Goal: Find specific fact: Find specific fact

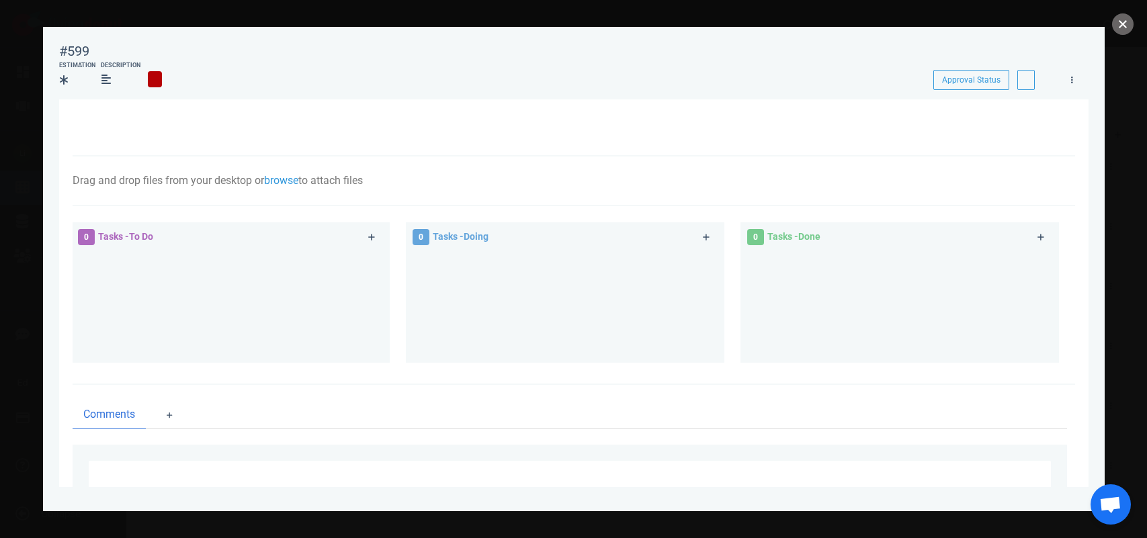
click at [1121, 21] on button "close" at bounding box center [1122, 23] width 21 height 21
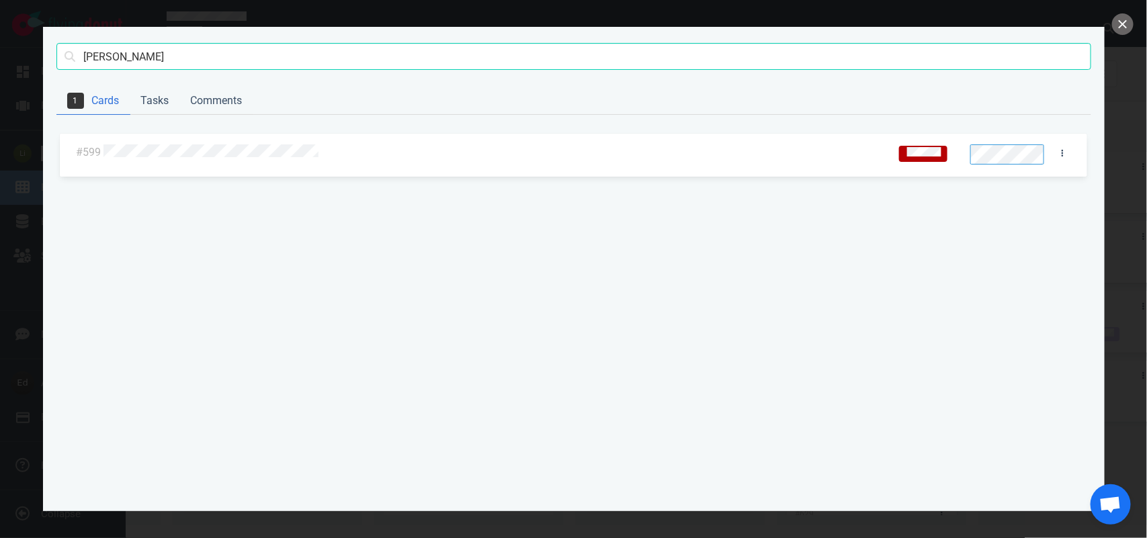
click at [128, 39] on div "[PERSON_NAME] Search" at bounding box center [573, 57] width 1035 height 60
click at [123, 56] on input "[PERSON_NAME]" at bounding box center [573, 56] width 1035 height 27
click button "Search" at bounding box center [0, 0] width 0 height 0
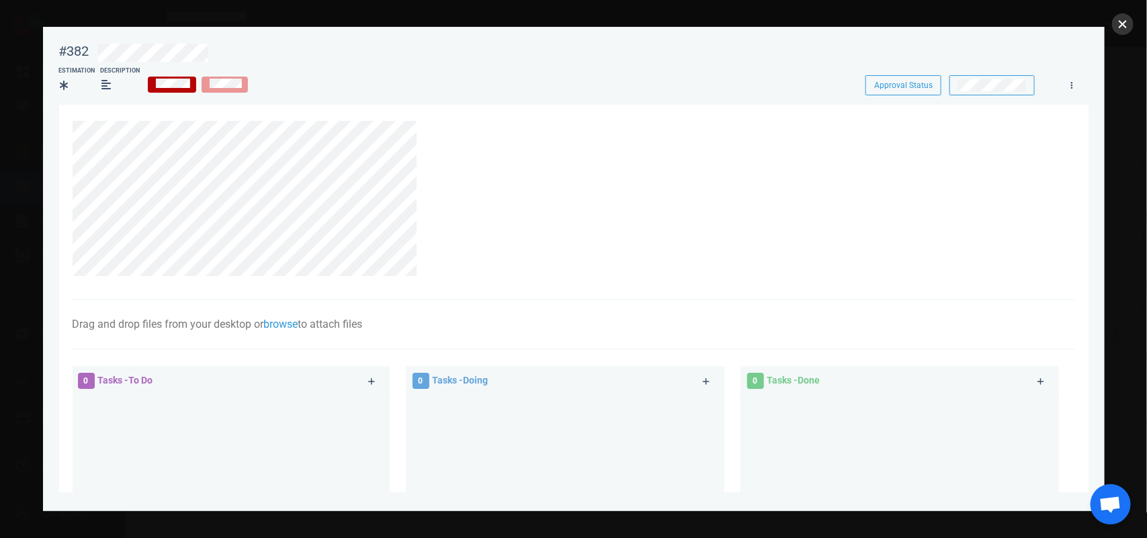
click at [1123, 30] on button "close" at bounding box center [1122, 23] width 21 height 21
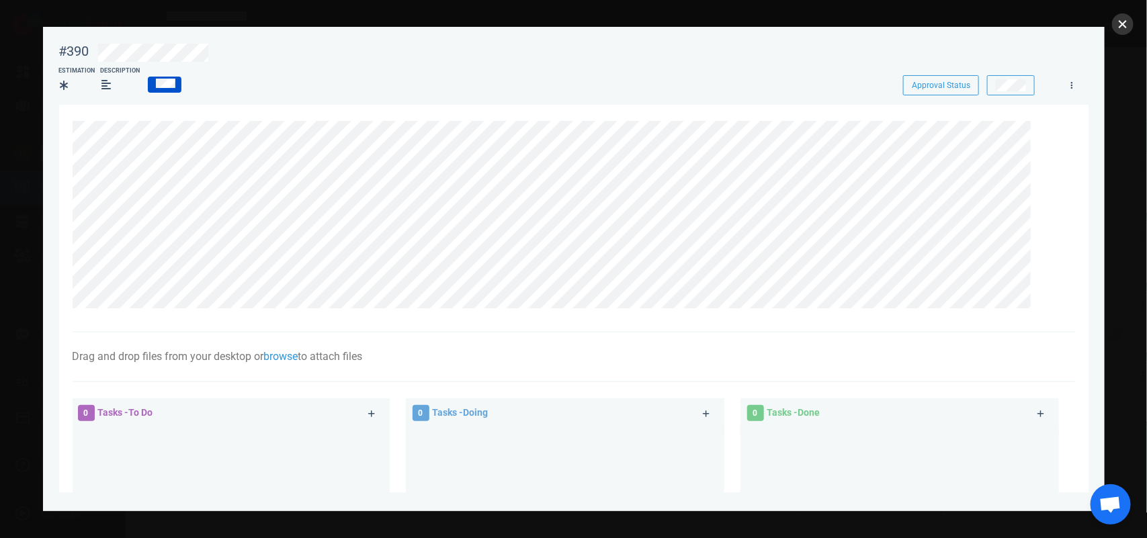
click at [1120, 18] on button "close" at bounding box center [1122, 23] width 21 height 21
click at [1117, 26] on button "close" at bounding box center [1122, 23] width 21 height 21
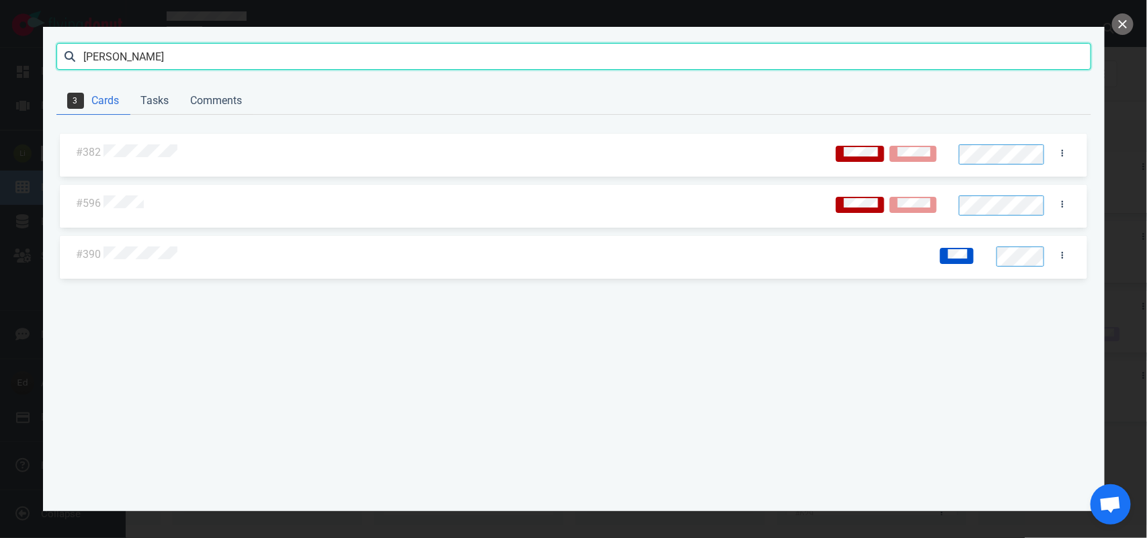
click at [120, 56] on input "[PERSON_NAME]" at bounding box center [573, 56] width 1035 height 27
click button "Search" at bounding box center [0, 0] width 0 height 0
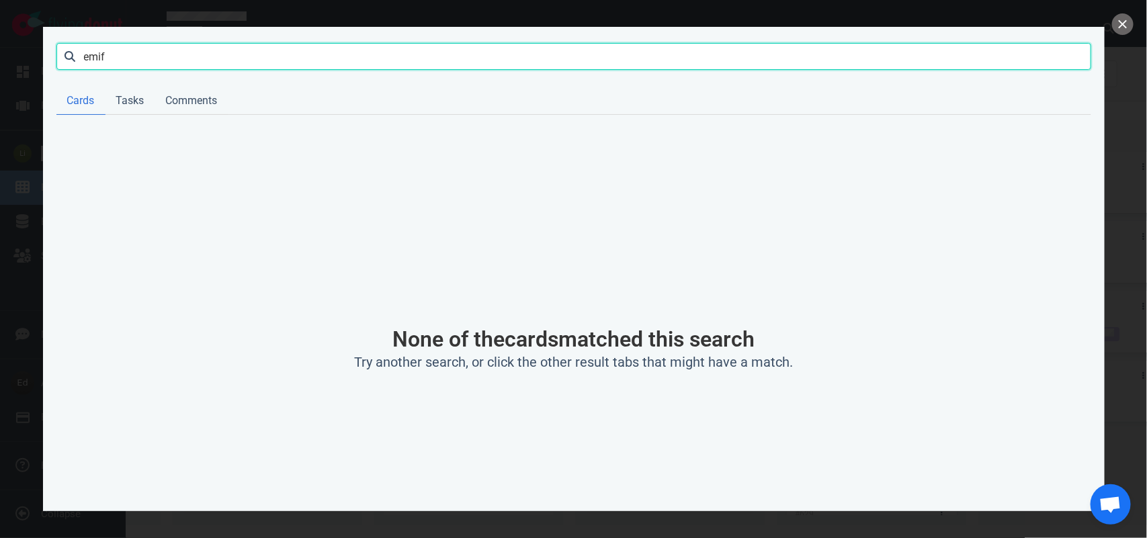
click at [104, 67] on input "emif" at bounding box center [573, 56] width 1035 height 27
type input "[PERSON_NAME]"
click button "Search" at bounding box center [0, 0] width 0 height 0
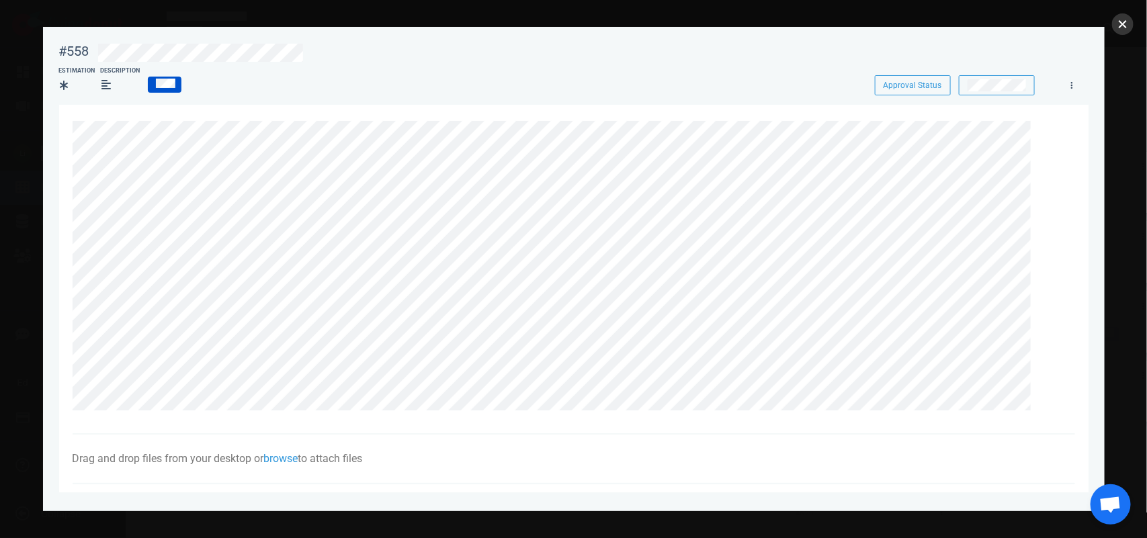
click at [1130, 27] on button "close" at bounding box center [1122, 23] width 21 height 21
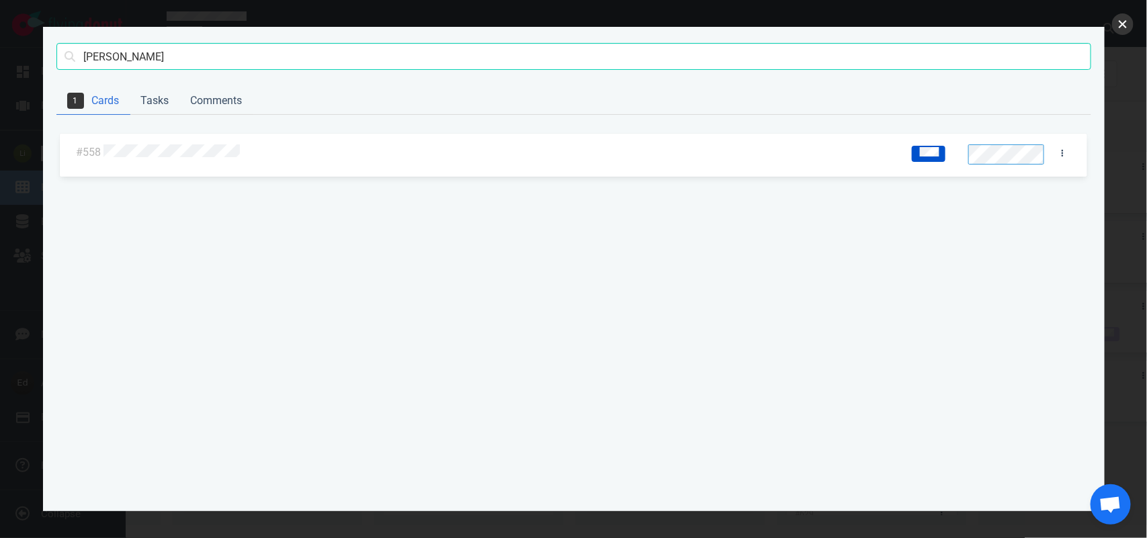
click at [1125, 25] on button "close" at bounding box center [1122, 23] width 21 height 21
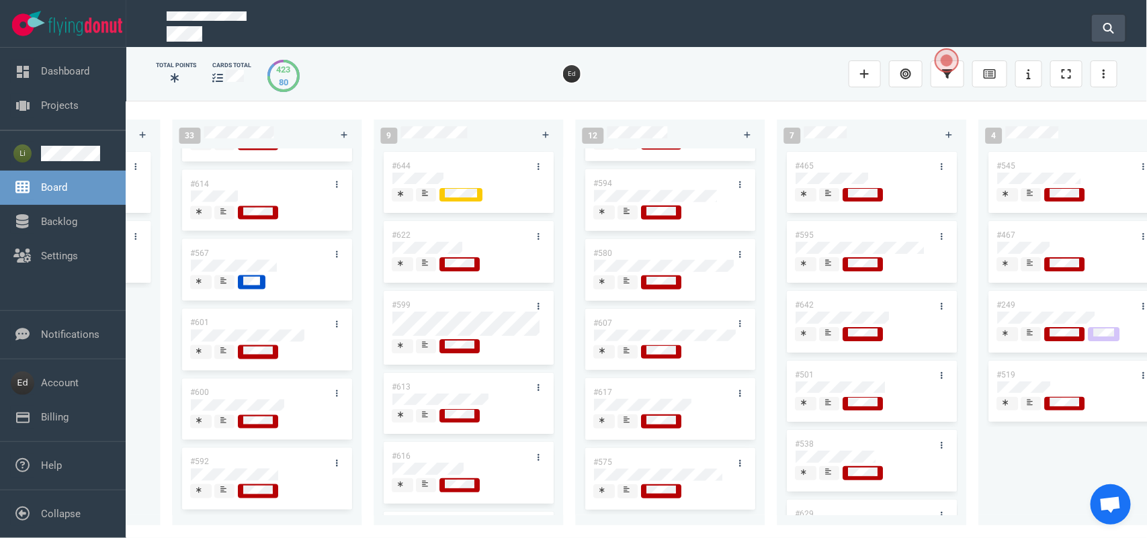
click at [1095, 37] on button at bounding box center [1109, 28] width 34 height 27
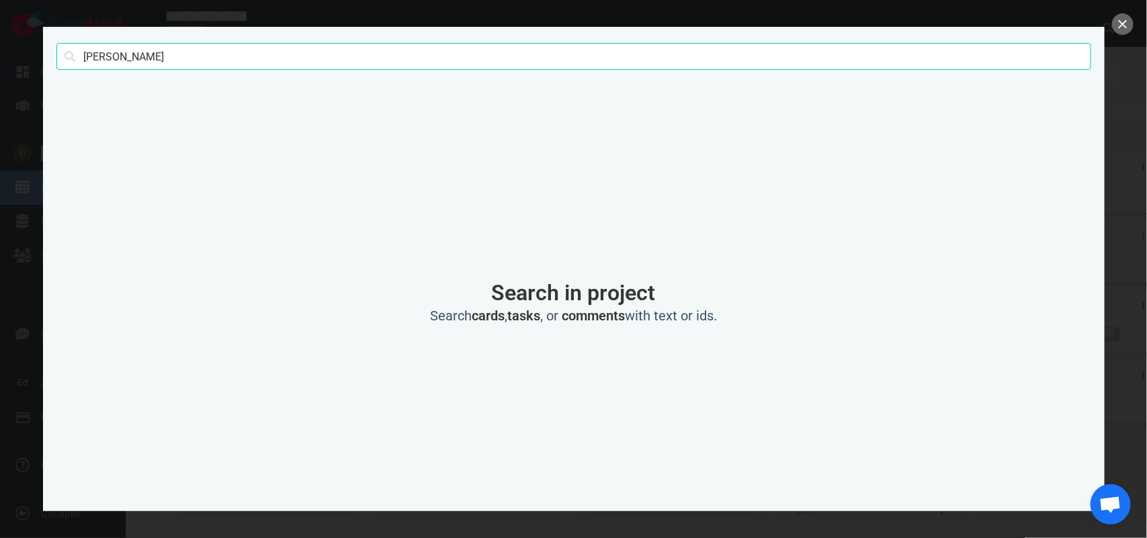
click at [89, 62] on input "[PERSON_NAME]" at bounding box center [573, 56] width 1035 height 27
click button "Search" at bounding box center [0, 0] width 0 height 0
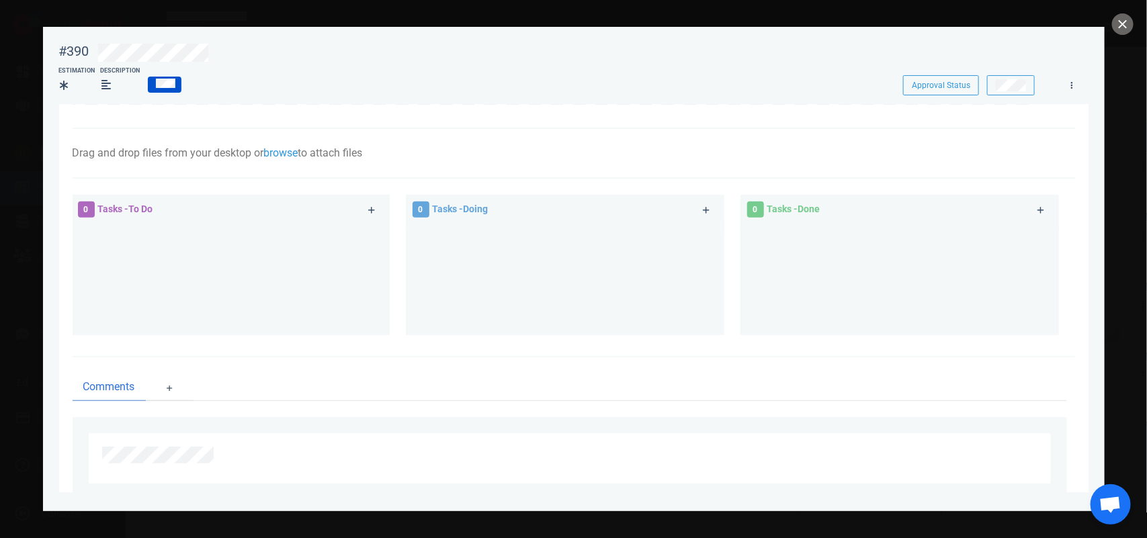
scroll to position [0, 0]
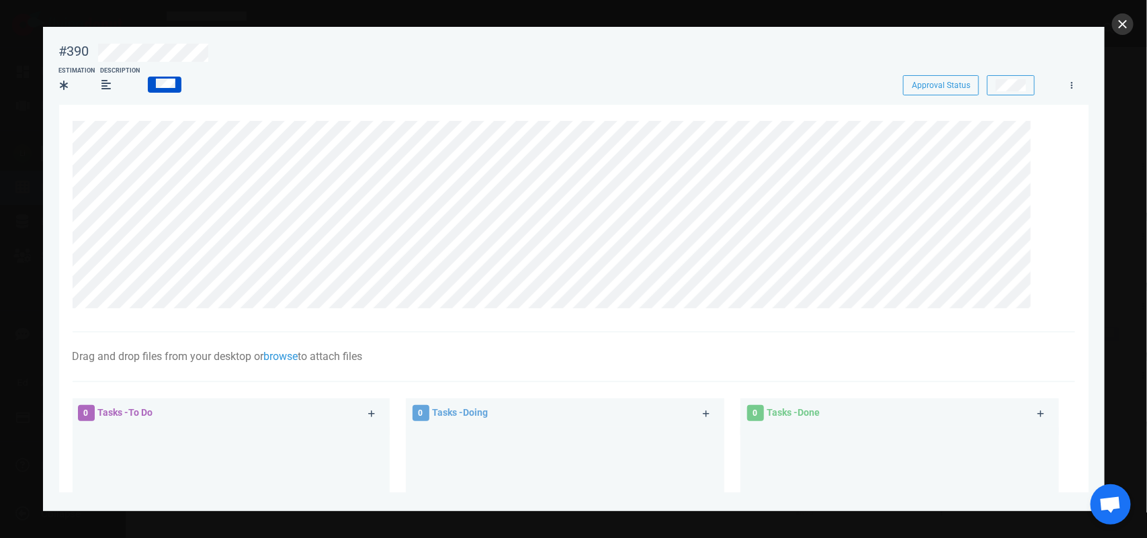
click at [1113, 28] on div "#390 Approval Status Estimation Description Approval Status Drag and drop files…" at bounding box center [573, 269] width 1147 height 538
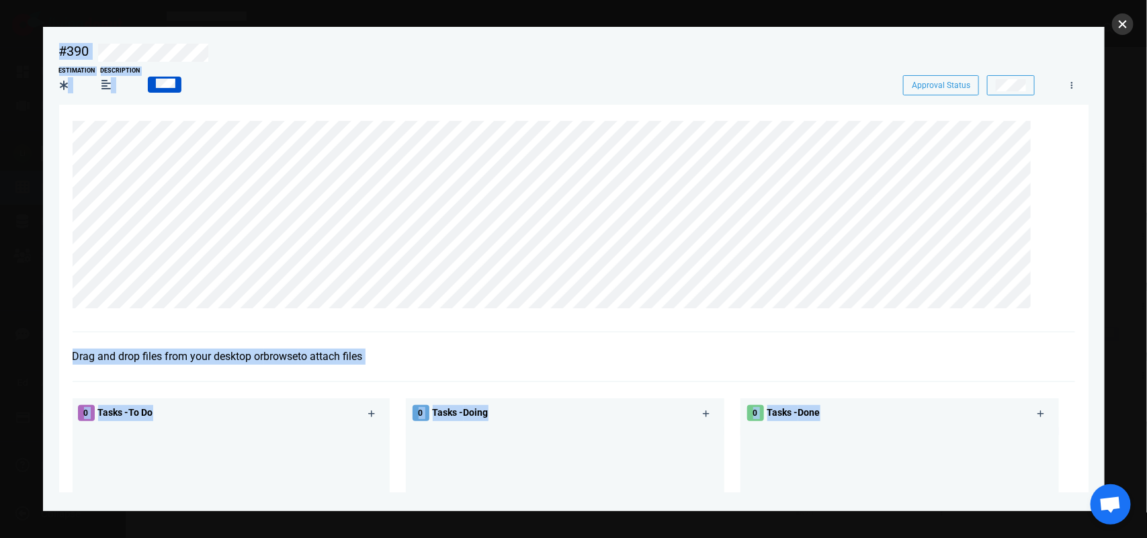
click at [1117, 27] on button "close" at bounding box center [1122, 23] width 21 height 21
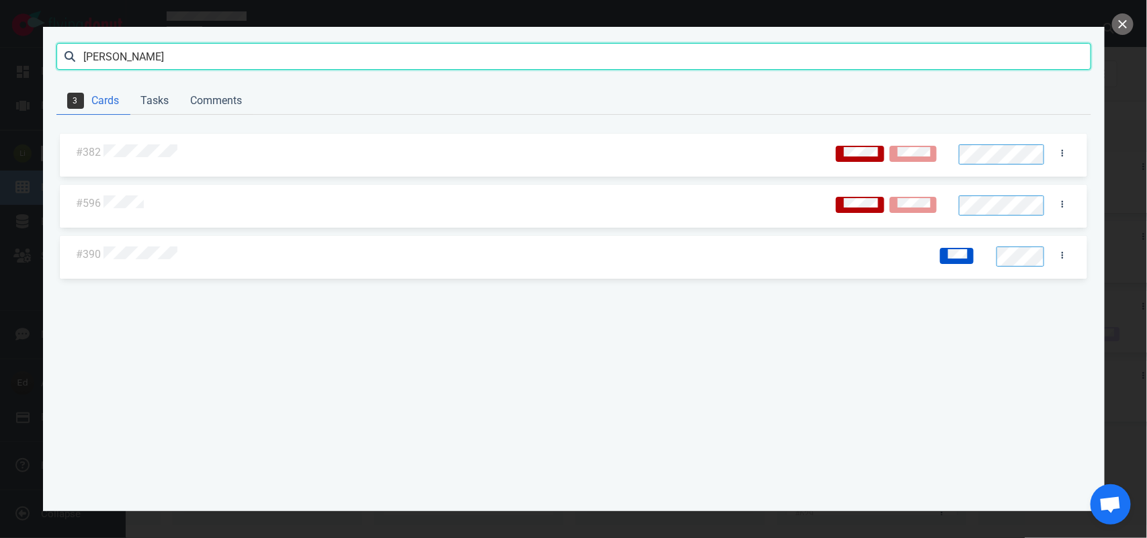
click at [102, 55] on input "[PERSON_NAME]" at bounding box center [573, 56] width 1035 height 27
type input "[PERSON_NAME]"
click button "Search" at bounding box center [0, 0] width 0 height 0
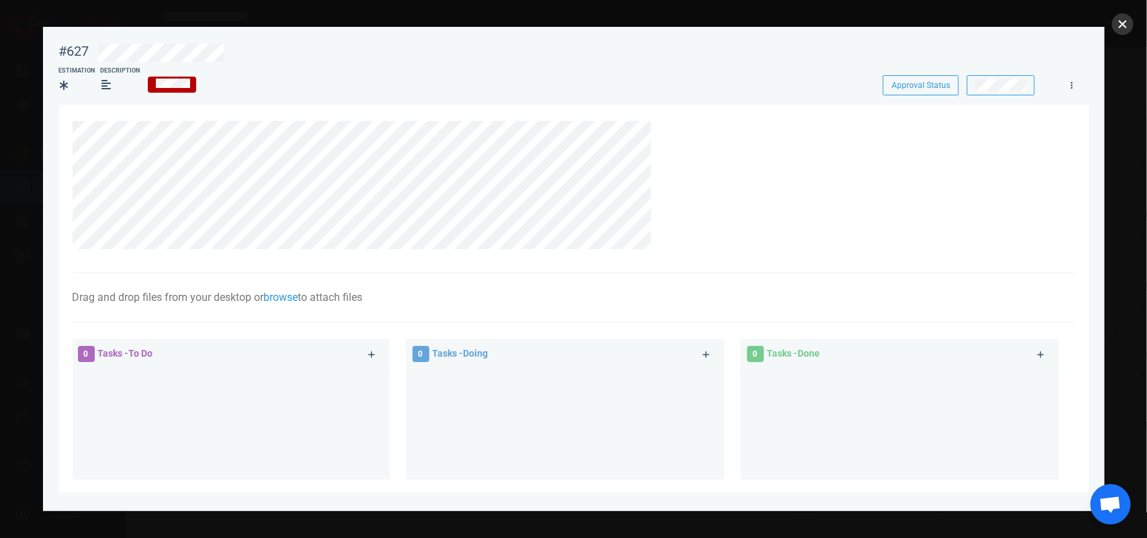
drag, startPoint x: 1126, startPoint y: 27, endPoint x: 1057, endPoint y: 2, distance: 73.5
click at [1125, 27] on button "close" at bounding box center [1122, 23] width 21 height 21
